Goal: Information Seeking & Learning: Learn about a topic

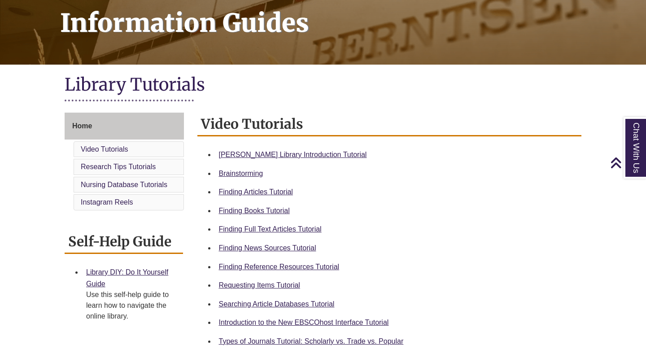
scroll to position [140, 0]
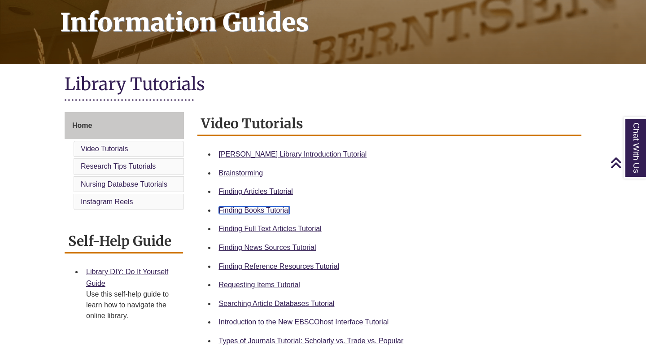
click at [254, 213] on link "Finding Books Tutorial" at bounding box center [254, 210] width 71 height 8
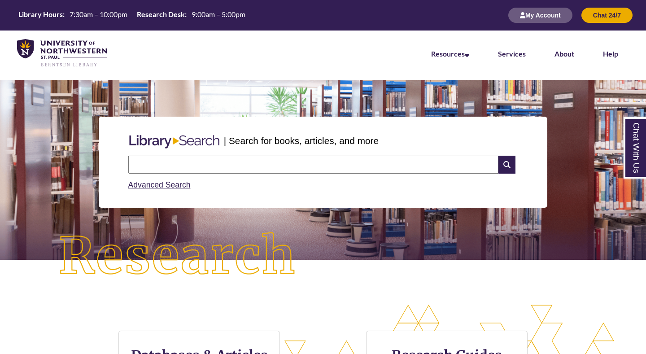
click at [175, 162] on input "text" at bounding box center [313, 165] width 370 height 18
click at [197, 160] on input "text" at bounding box center [313, 165] width 370 height 18
type input "**********"
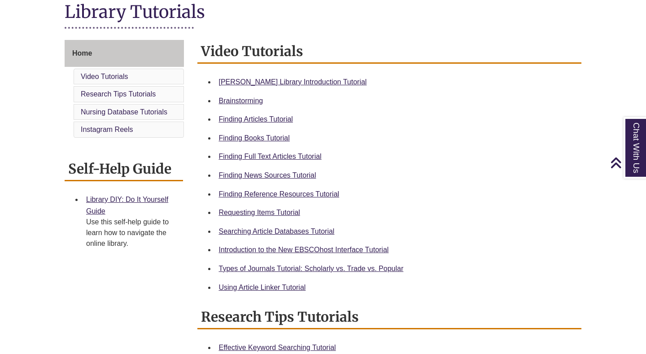
scroll to position [218, 0]
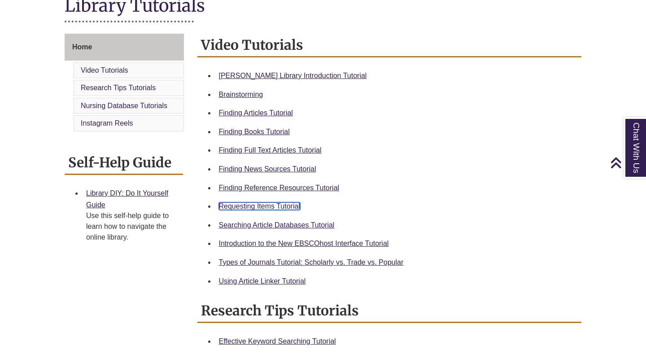
click at [264, 207] on link "Requesting Items Tutorial" at bounding box center [259, 206] width 81 height 8
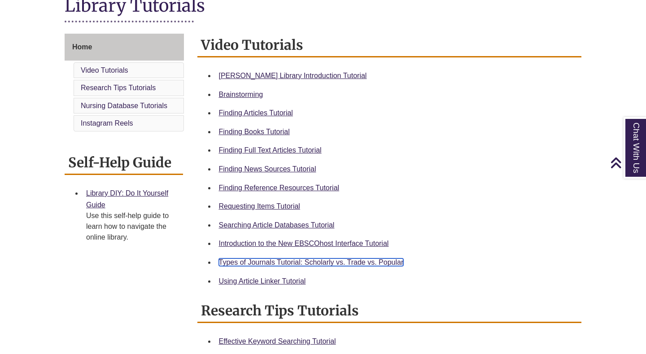
click at [264, 264] on link "Types of Journals Tutorial: Scholarly vs. Trade vs. Popular" at bounding box center [311, 262] width 185 height 8
